Goal: Task Accomplishment & Management: Use online tool/utility

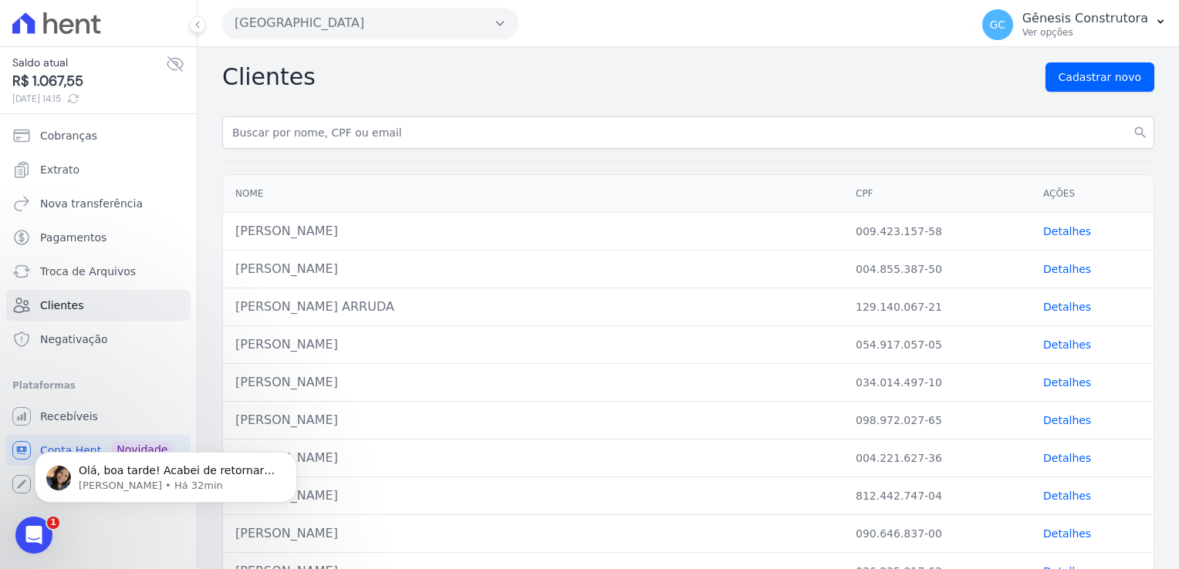
click at [86, 150] on ul "Cobranças Extrato Nova transferência Pagamentos Troca de [GEOGRAPHIC_DATA] Clie…" at bounding box center [98, 237] width 184 height 235
click at [93, 136] on link "Cobranças" at bounding box center [98, 135] width 184 height 31
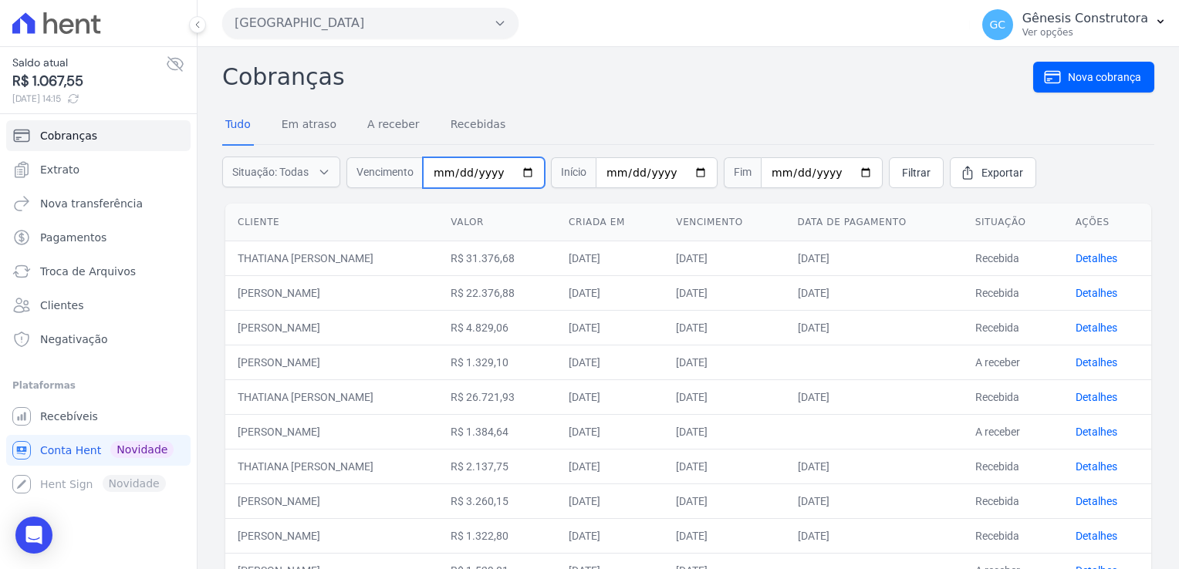
click at [475, 172] on input "date" at bounding box center [484, 172] width 122 height 31
click at [433, 173] on input "date" at bounding box center [484, 172] width 122 height 31
type input "[DATE]"
click at [889, 171] on link "Filtrar" at bounding box center [916, 172] width 55 height 31
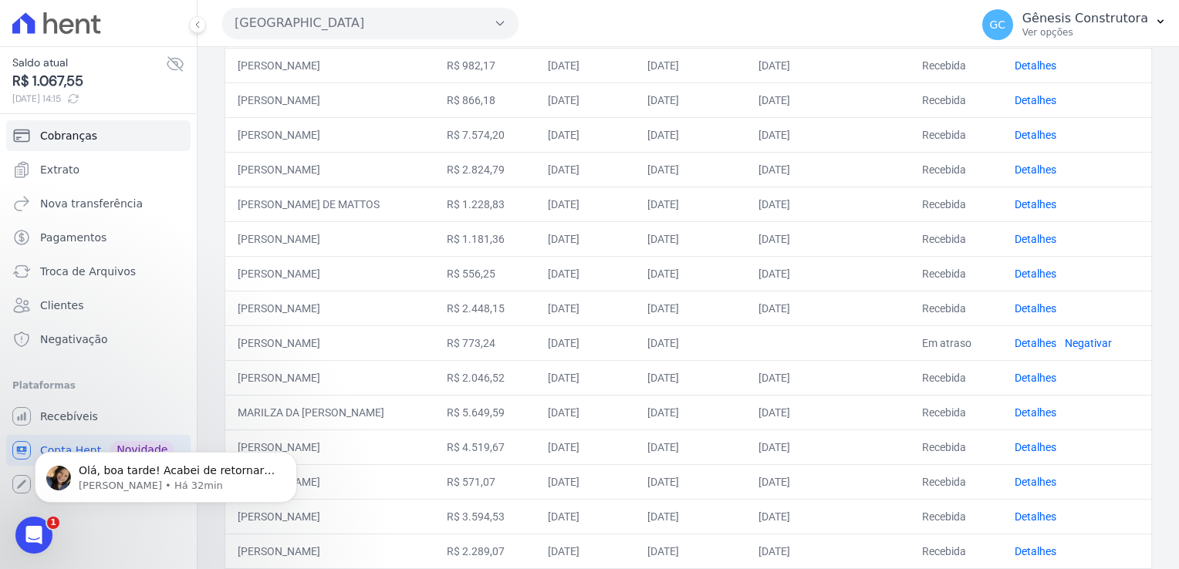
scroll to position [463, 0]
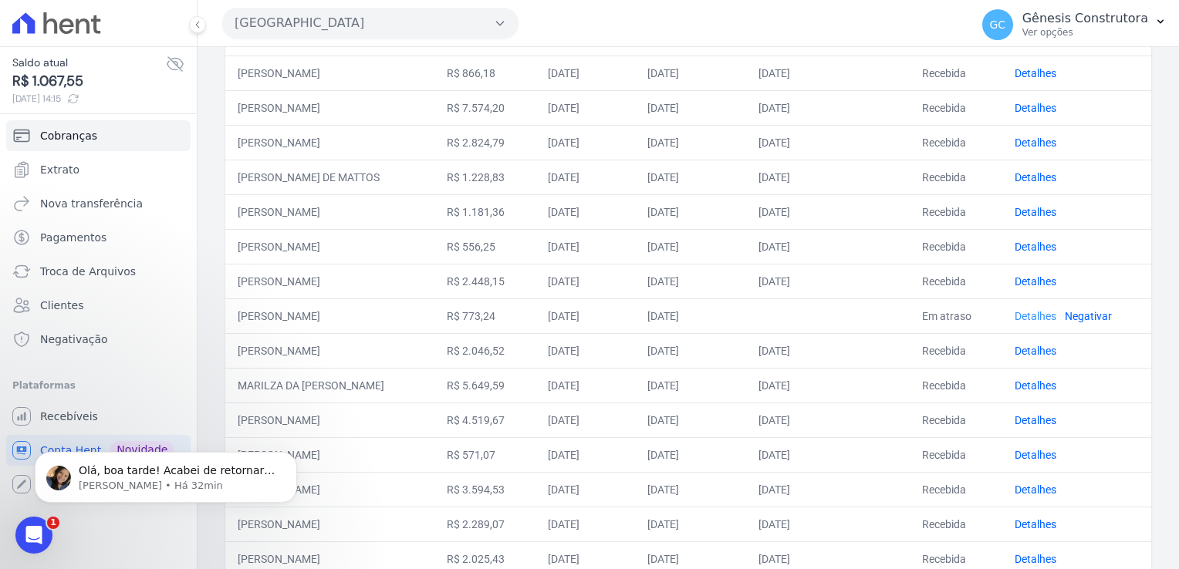
click at [1034, 312] on link "Detalhes" at bounding box center [1035, 316] width 42 height 12
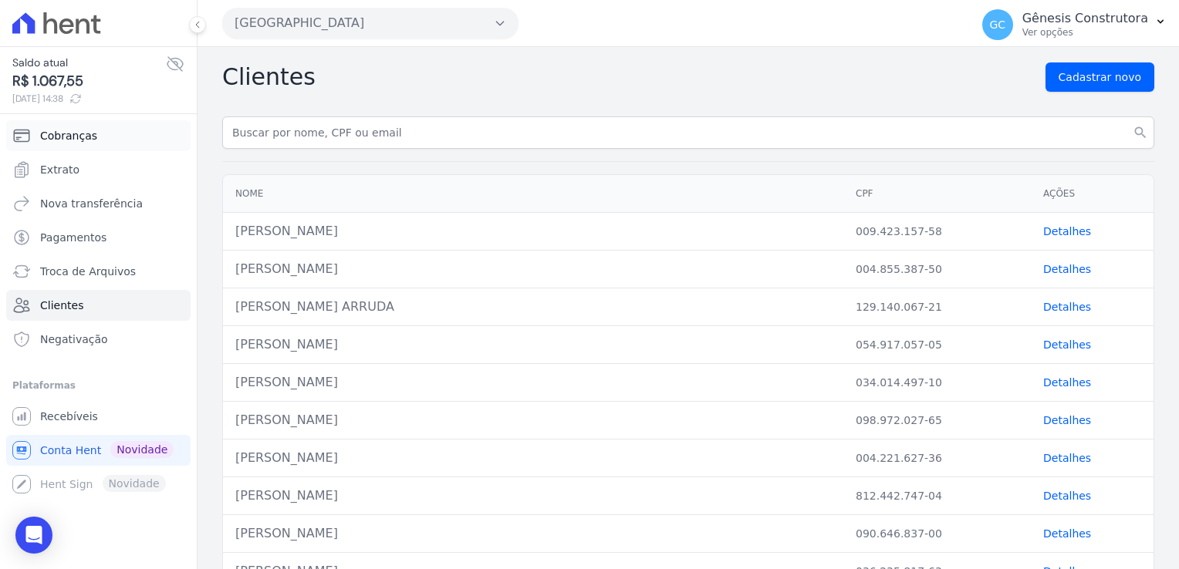
click at [102, 147] on link "Cobranças" at bounding box center [98, 135] width 184 height 31
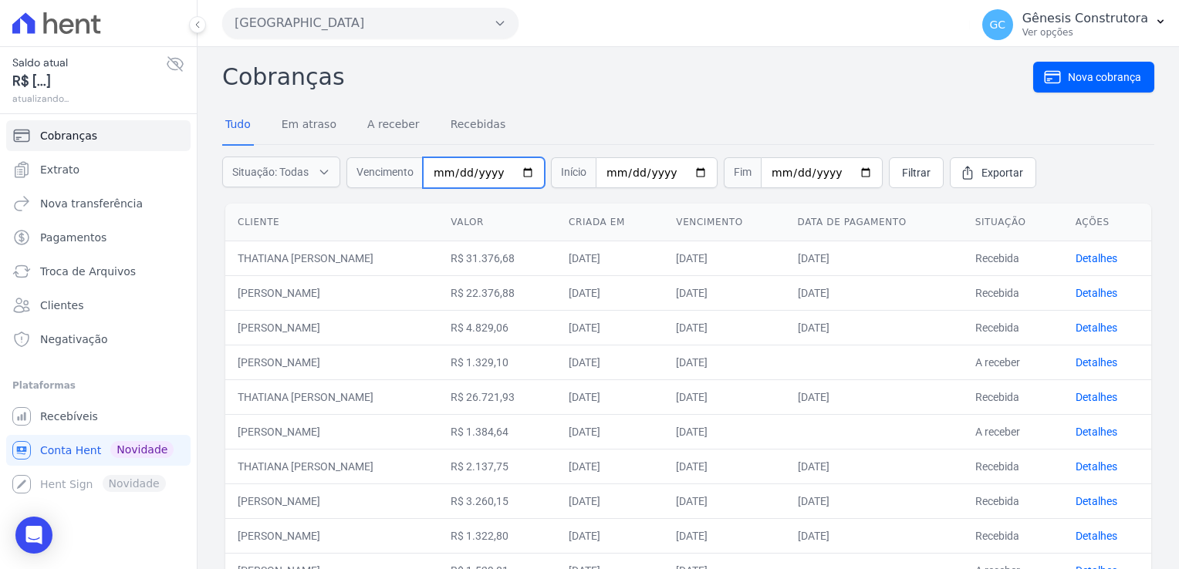
click at [464, 169] on input "date" at bounding box center [484, 172] width 122 height 31
click at [447, 177] on input "date" at bounding box center [484, 172] width 122 height 31
click at [447, 174] on input "date" at bounding box center [484, 172] width 122 height 31
type input "[DATE]"
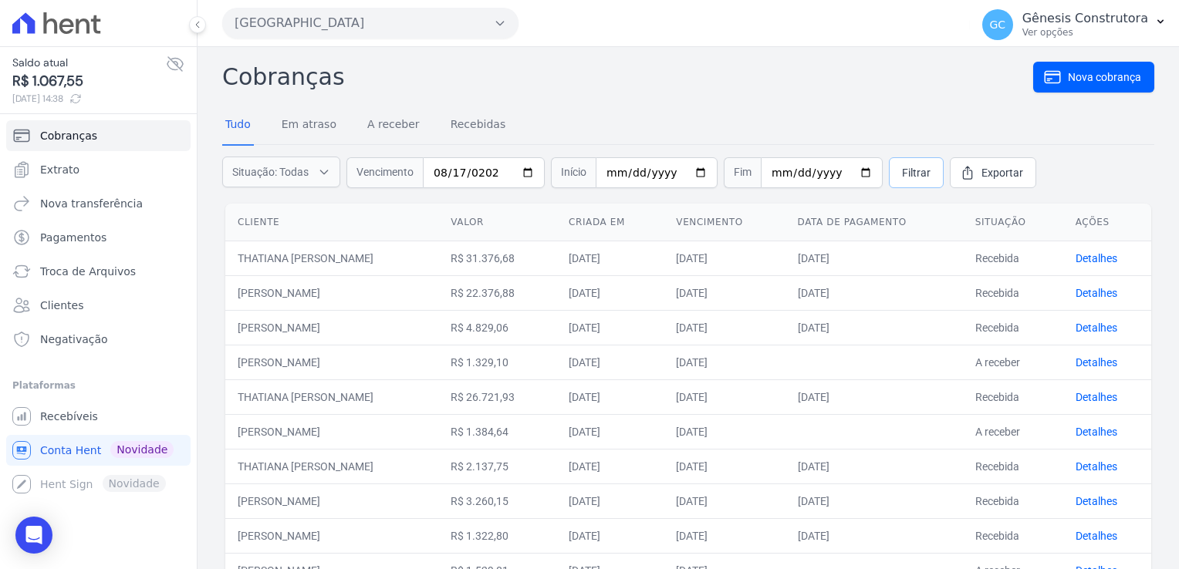
click at [902, 170] on span "Filtrar" at bounding box center [916, 172] width 29 height 15
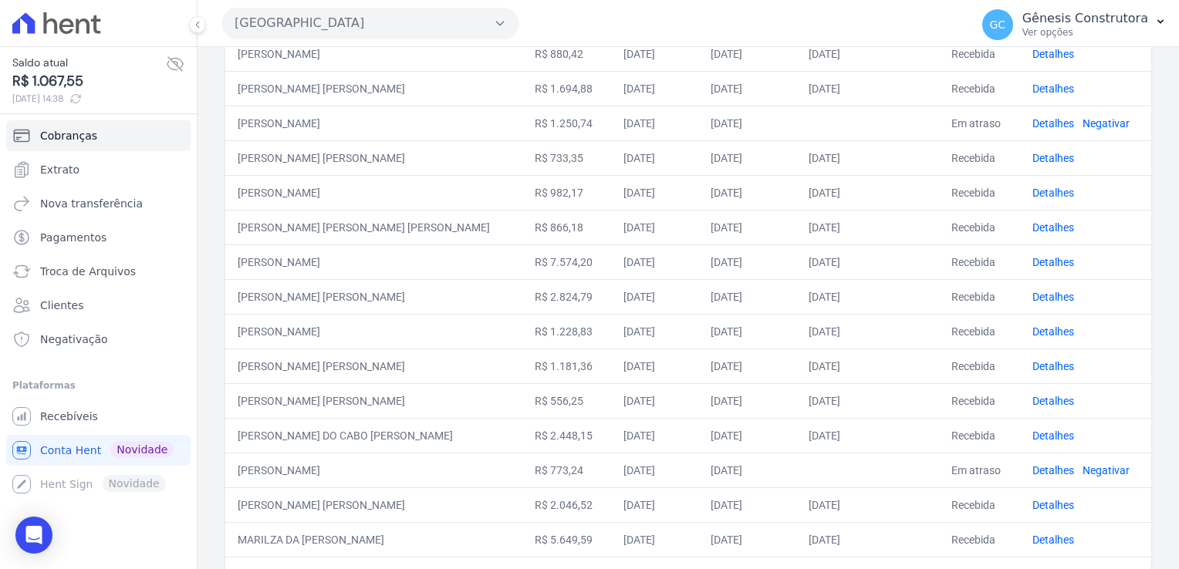
scroll to position [386, 0]
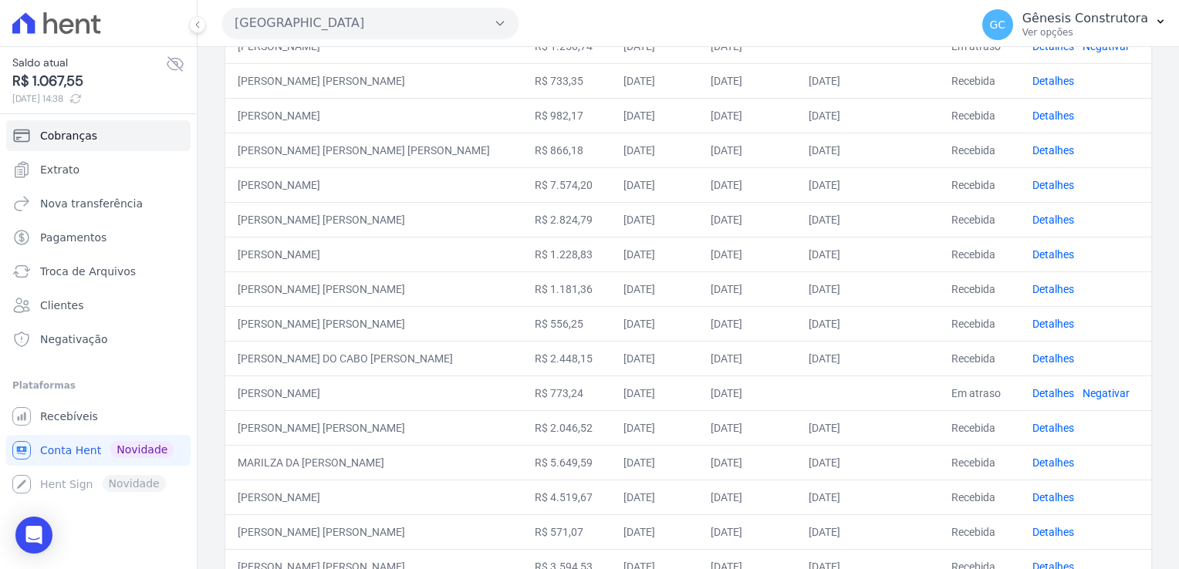
drag, startPoint x: 536, startPoint y: 400, endPoint x: 787, endPoint y: 400, distance: 250.7
click at [787, 400] on tr "MARCELA ROCHA VOIGT R$ 773,24 01/08/2025 17/08/2025 Em atraso Detalhes Negativar" at bounding box center [688, 393] width 926 height 35
click at [1035, 393] on link "Detalhes" at bounding box center [1053, 393] width 42 height 12
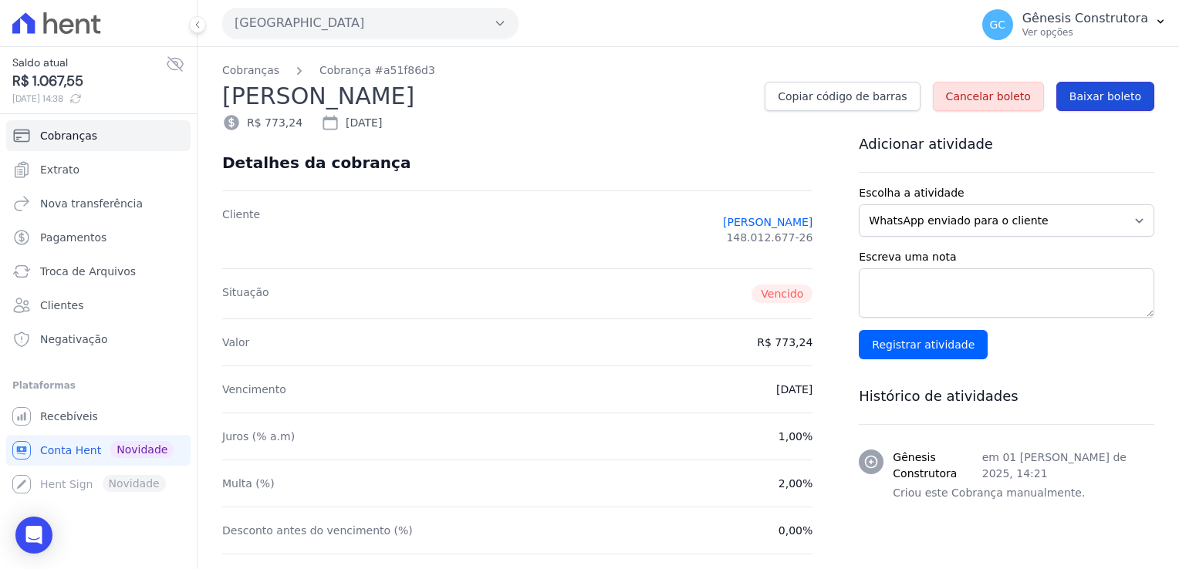
click at [1077, 97] on span "Baixar boleto" at bounding box center [1105, 96] width 72 height 15
